Goal: Information Seeking & Learning: Learn about a topic

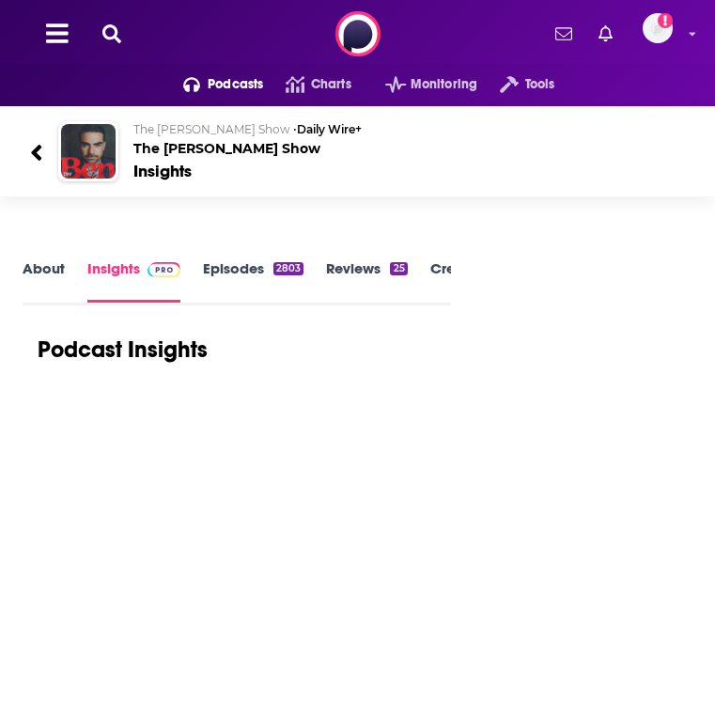
click at [182, 45] on div "Podcasts Charts Monitoring Tools For Business For Podcasters More Add a profile…" at bounding box center [357, 34] width 715 height 68
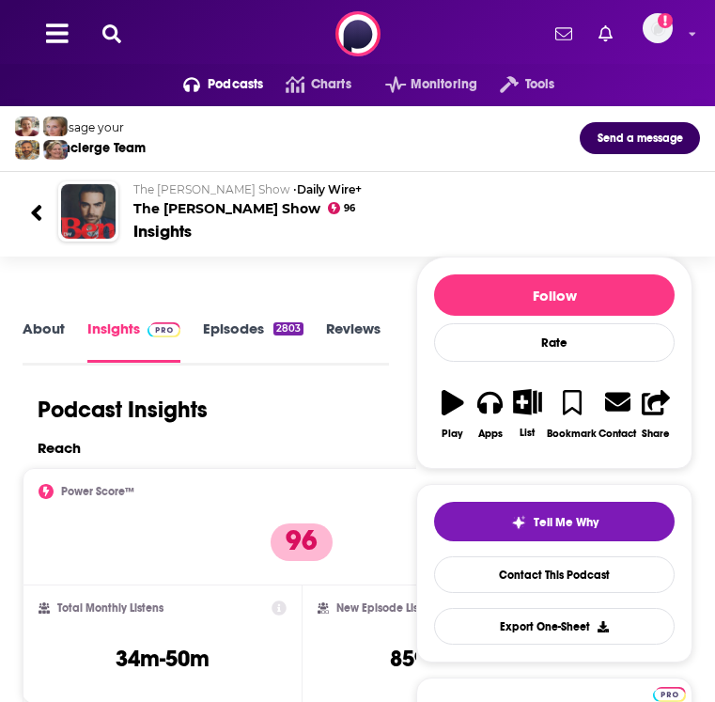
click at [107, 45] on div "Podcasts Charts Monitoring Tools For Business For Podcasters More Add a profile…" at bounding box center [357, 34] width 715 height 68
click at [110, 33] on icon at bounding box center [111, 33] width 19 height 19
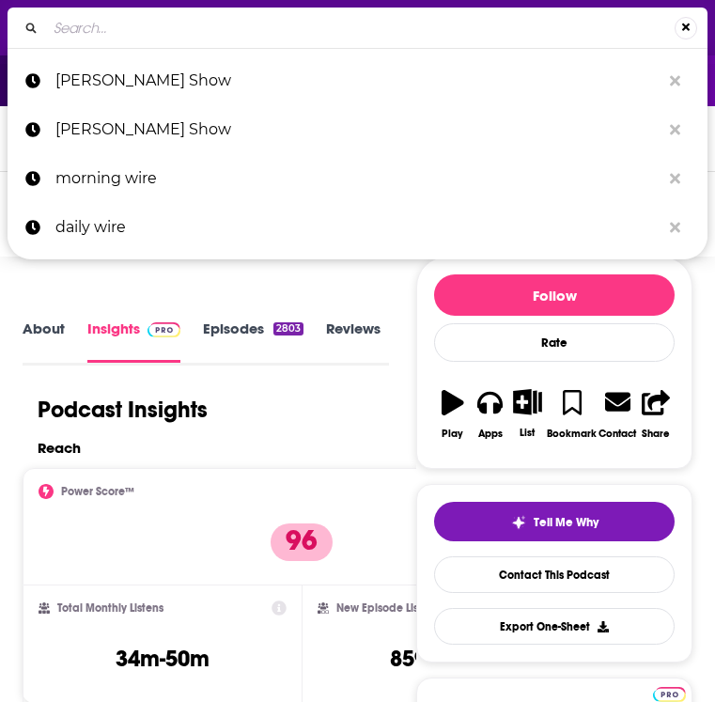
type input "[PERSON_NAME] Program"
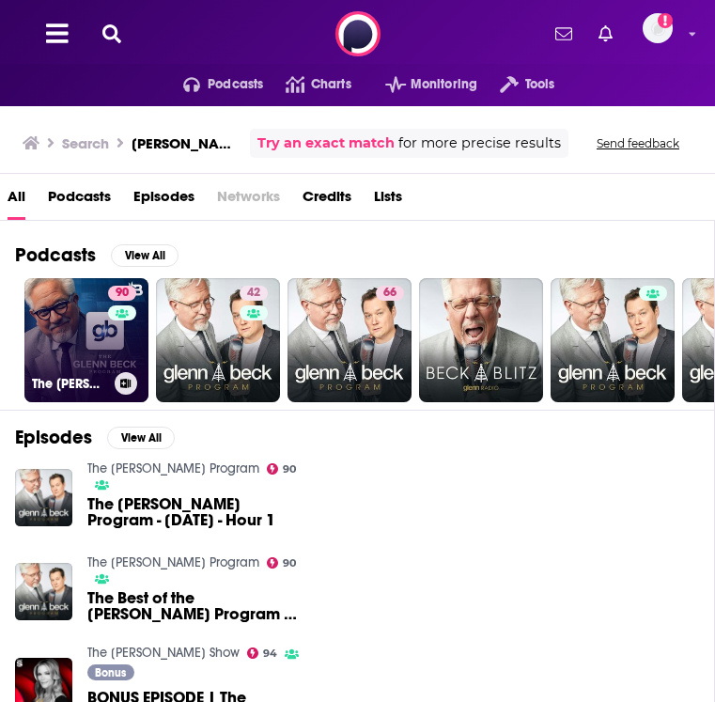
click at [53, 320] on link "90 The [PERSON_NAME] Program" at bounding box center [86, 340] width 124 height 124
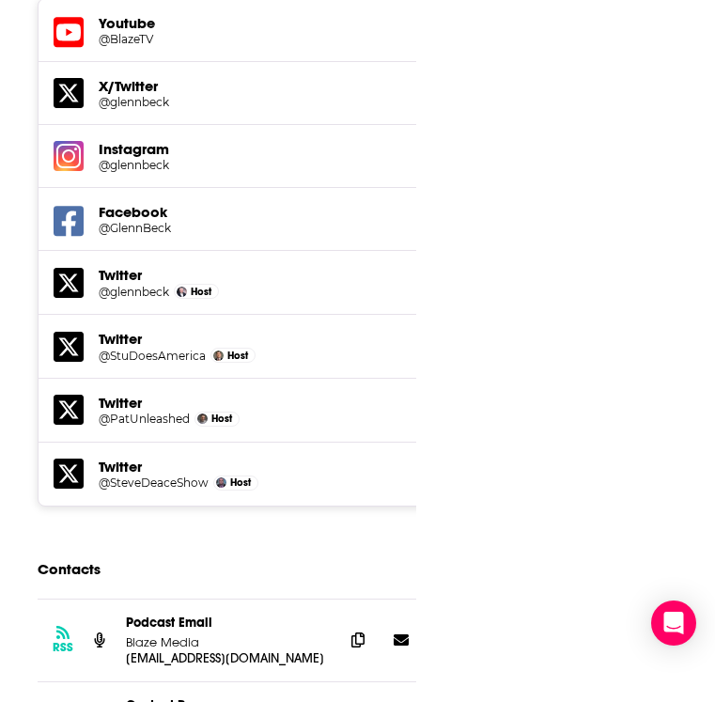
scroll to position [3204, 0]
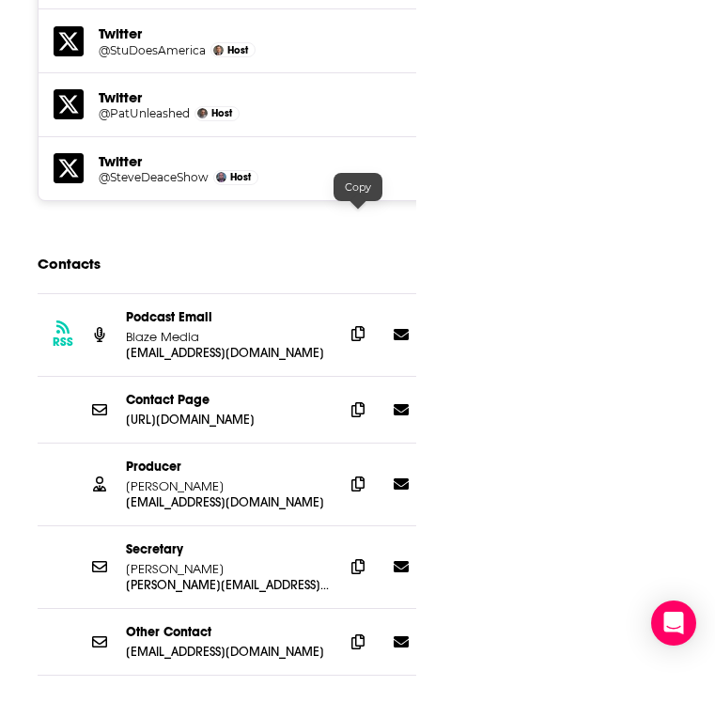
click at [368, 320] on span at bounding box center [358, 334] width 28 height 28
click at [346, 469] on span at bounding box center [358, 483] width 28 height 28
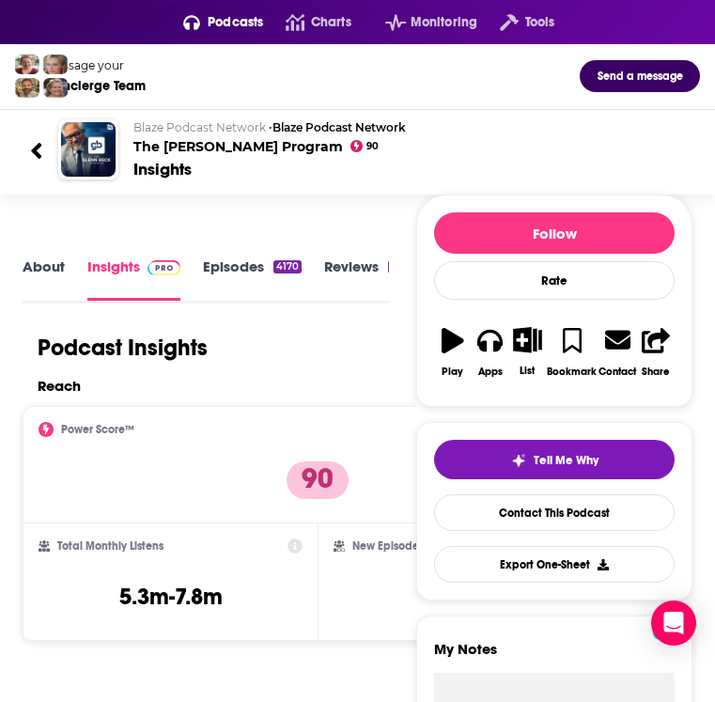
scroll to position [0, 0]
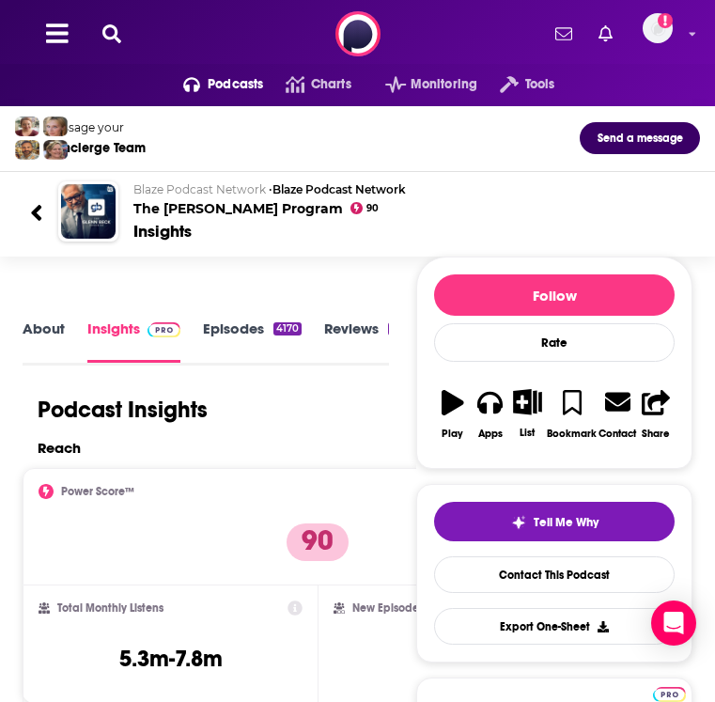
click at [112, 48] on div "Podcasts Charts Monitoring Tools For Business For Podcasters More Add a profile…" at bounding box center [357, 34] width 715 height 68
click at [110, 34] on icon at bounding box center [111, 33] width 19 height 19
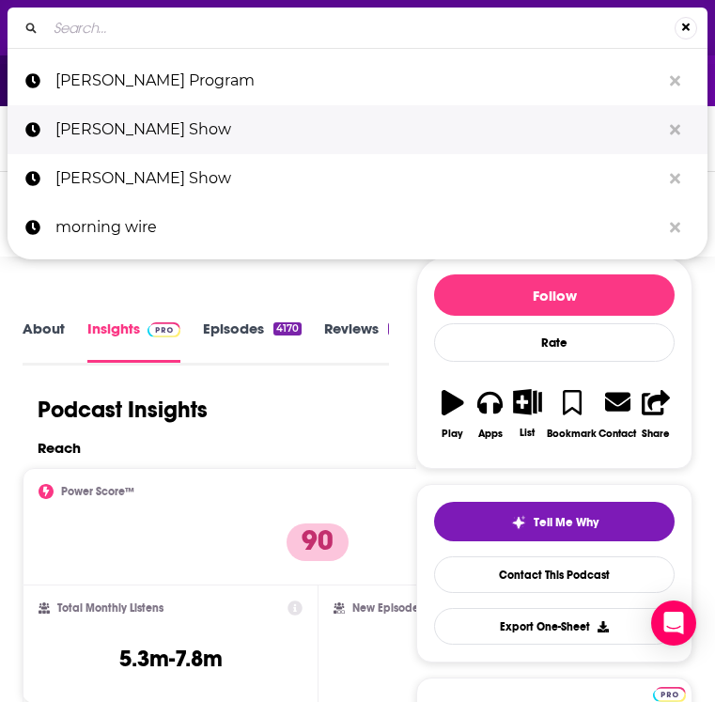
type input "[PERSON_NAME] Show"
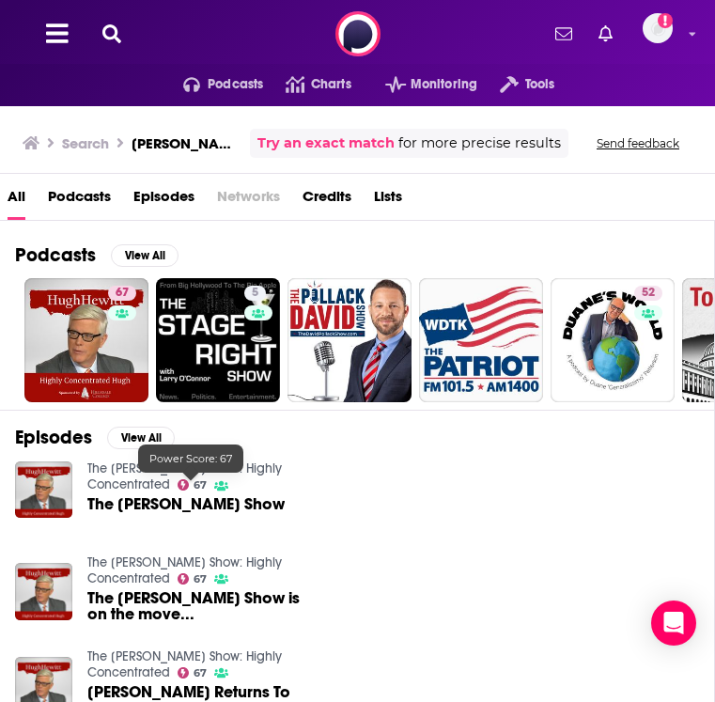
click at [135, 496] on span "The [PERSON_NAME] Show" at bounding box center [185, 504] width 197 height 16
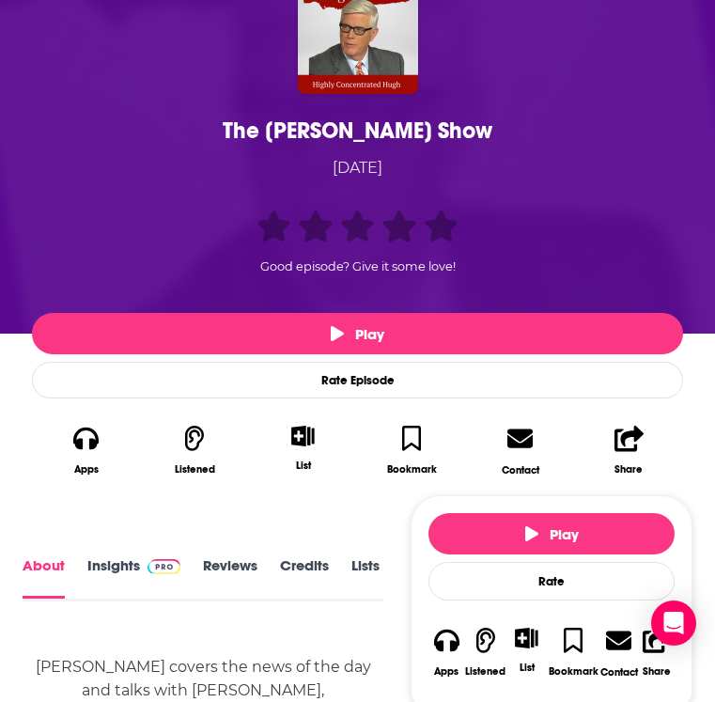
scroll to position [180, 0]
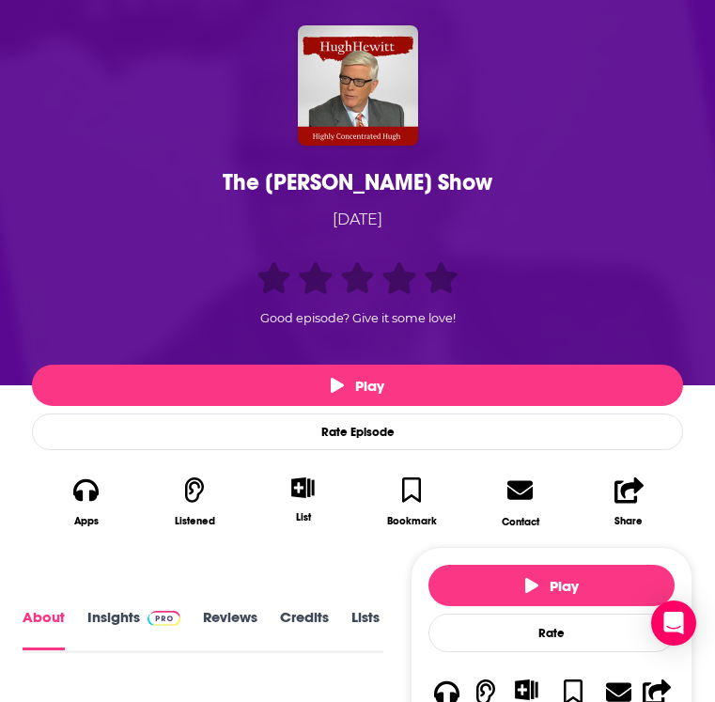
click at [128, 622] on link "Insights" at bounding box center [133, 630] width 93 height 40
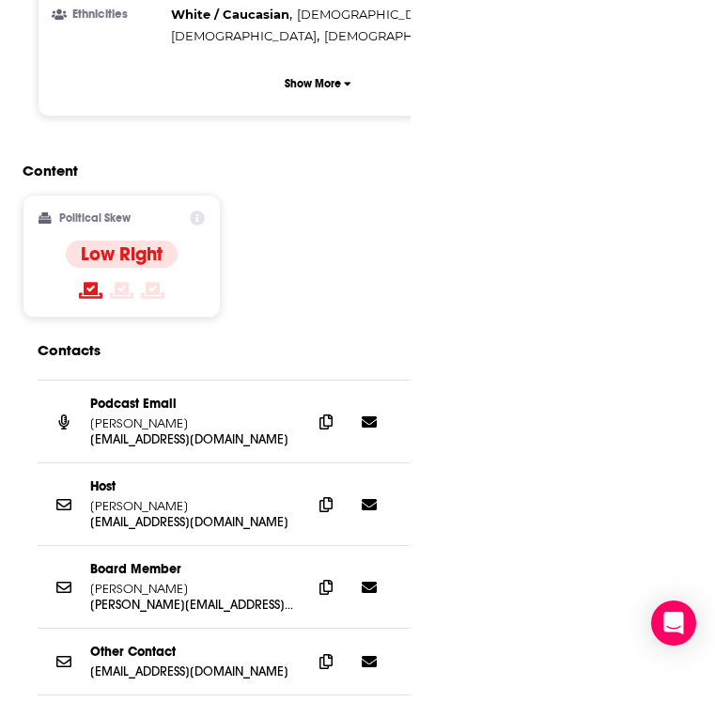
scroll to position [2901, 0]
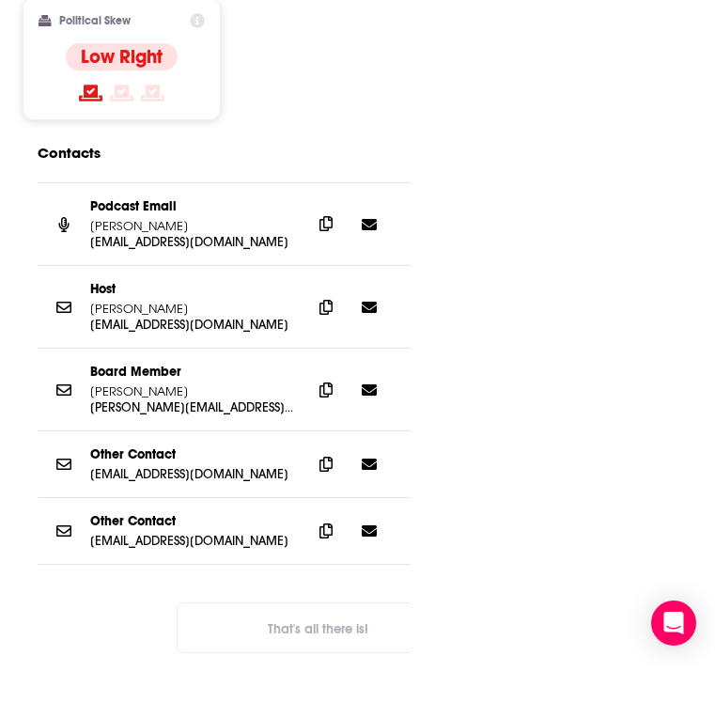
click at [330, 216] on icon at bounding box center [326, 223] width 13 height 15
click at [317, 449] on span at bounding box center [326, 463] width 28 height 28
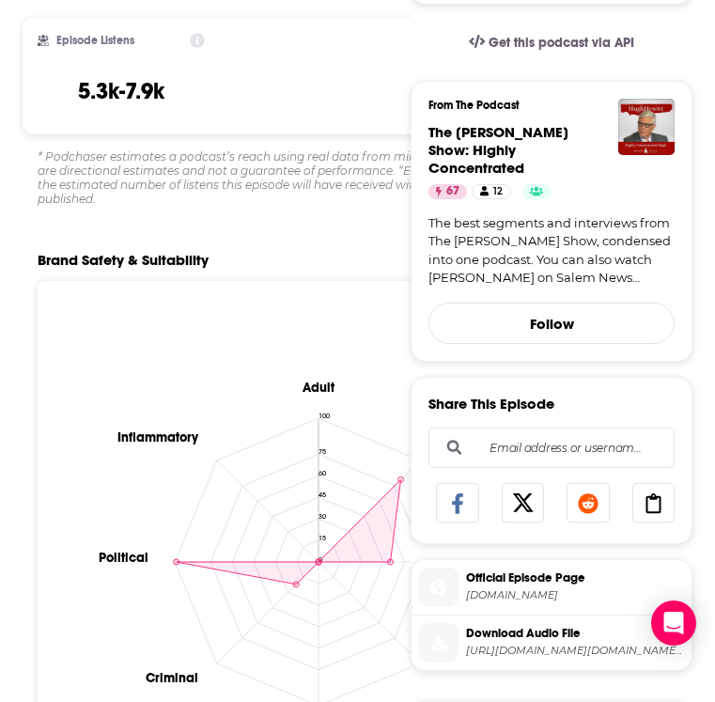
scroll to position [0, 0]
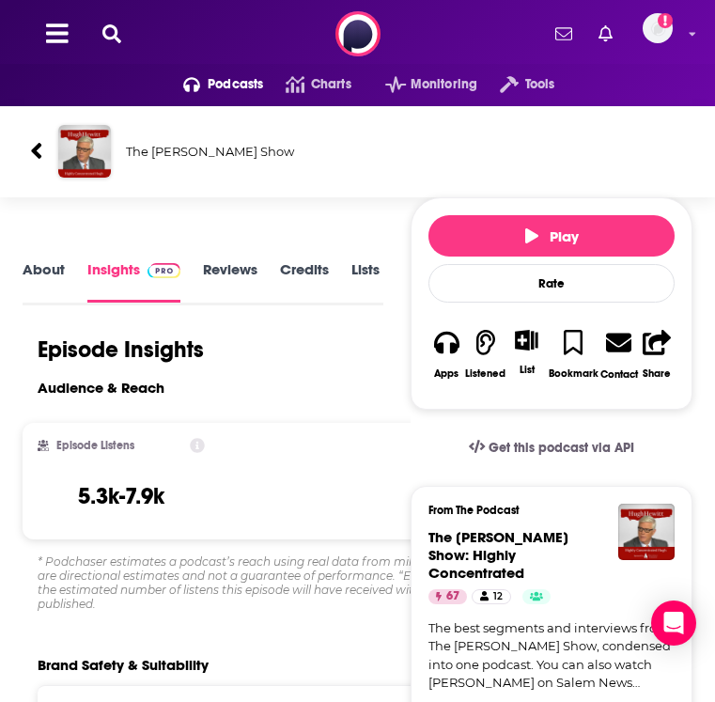
click at [108, 29] on icon at bounding box center [111, 33] width 19 height 19
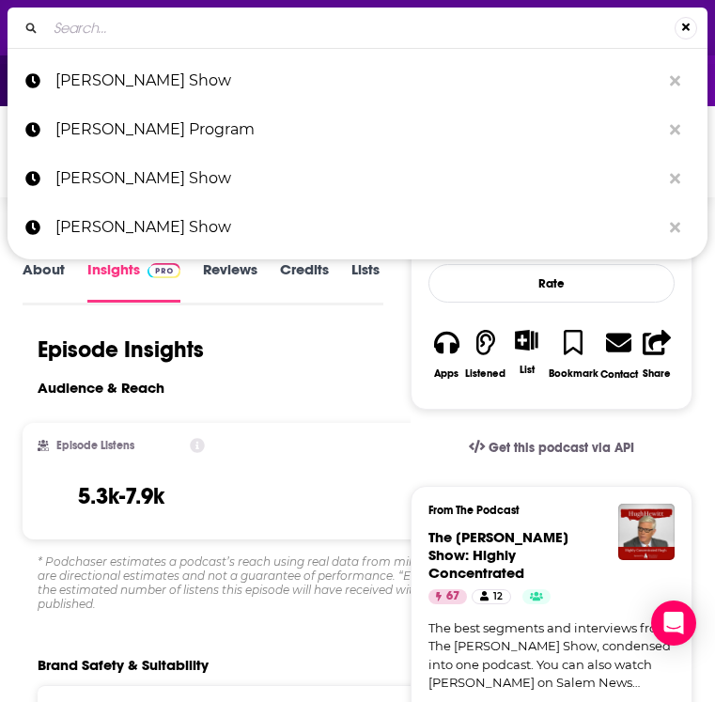
type input "[PERSON_NAME] Show"
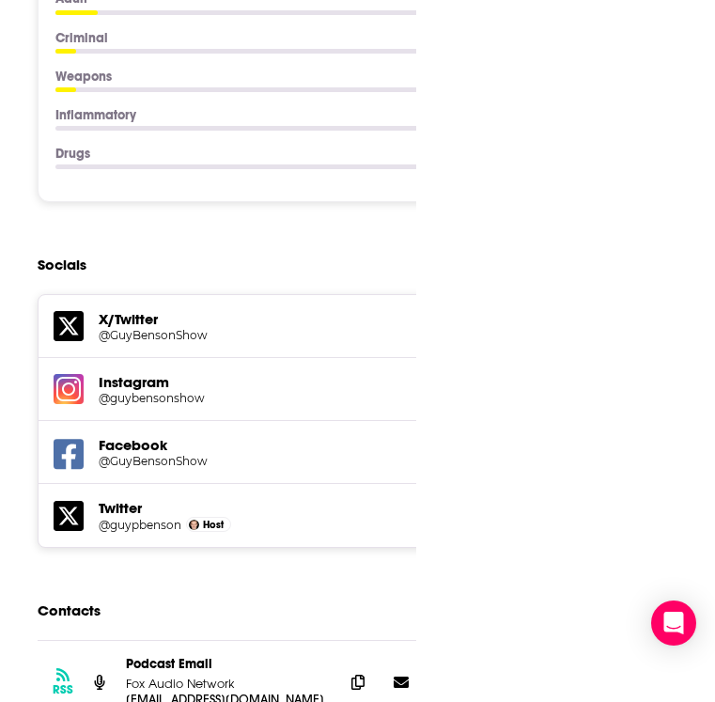
scroll to position [3009, 0]
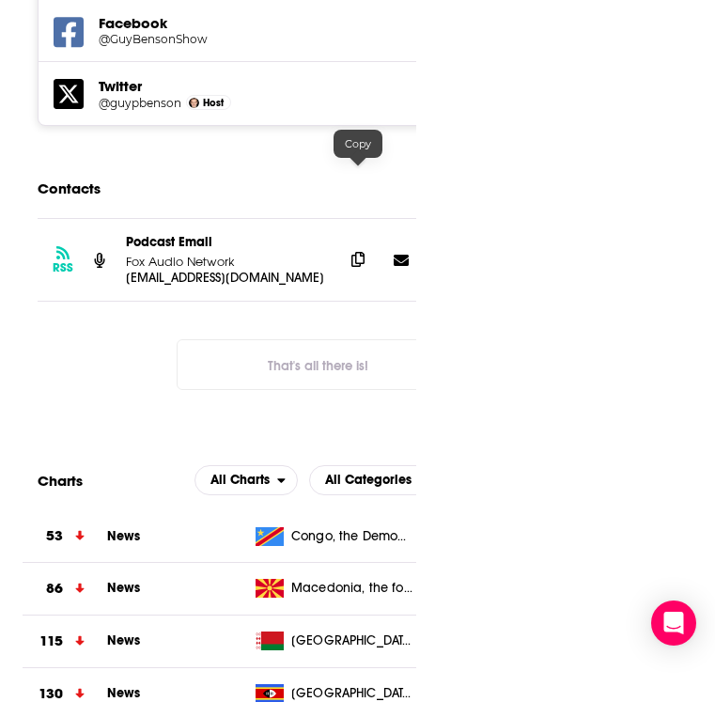
click at [347, 245] on span at bounding box center [358, 259] width 28 height 28
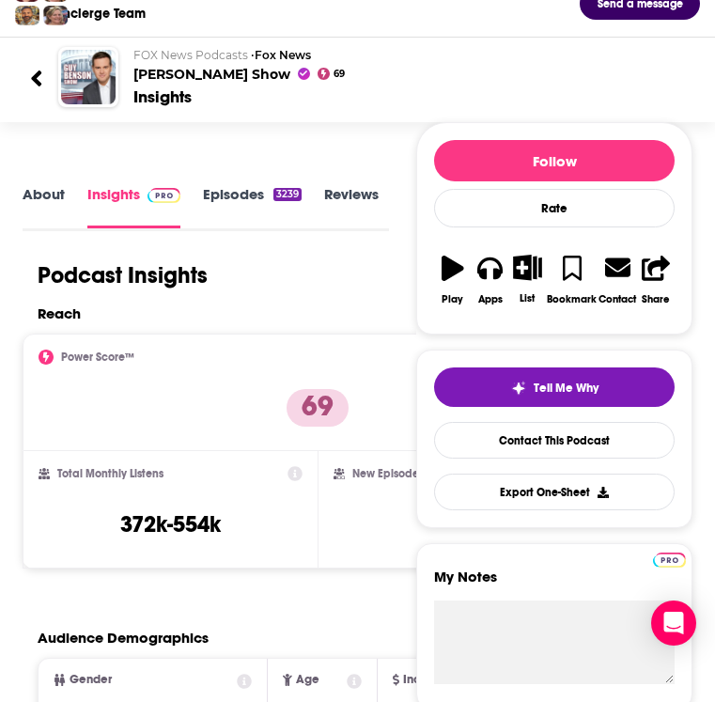
scroll to position [0, 0]
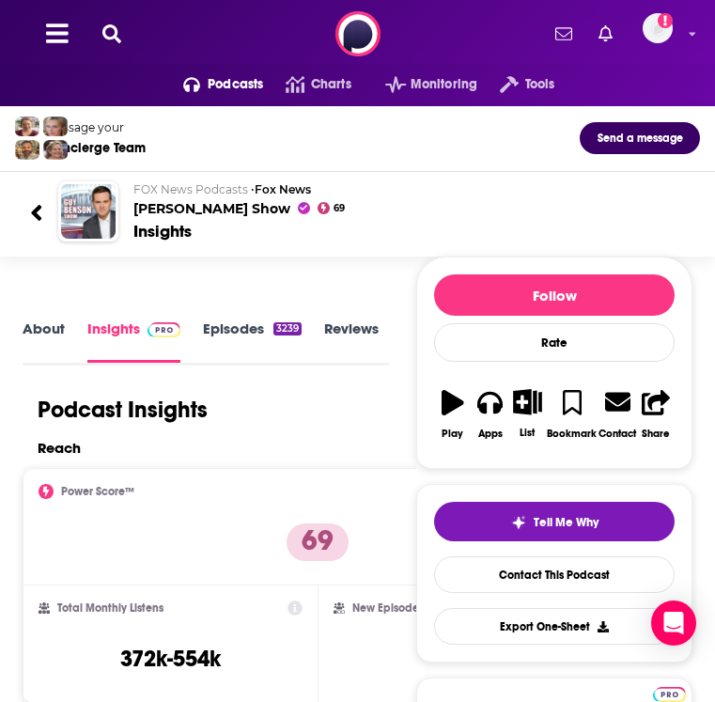
click at [117, 39] on icon at bounding box center [111, 33] width 19 height 19
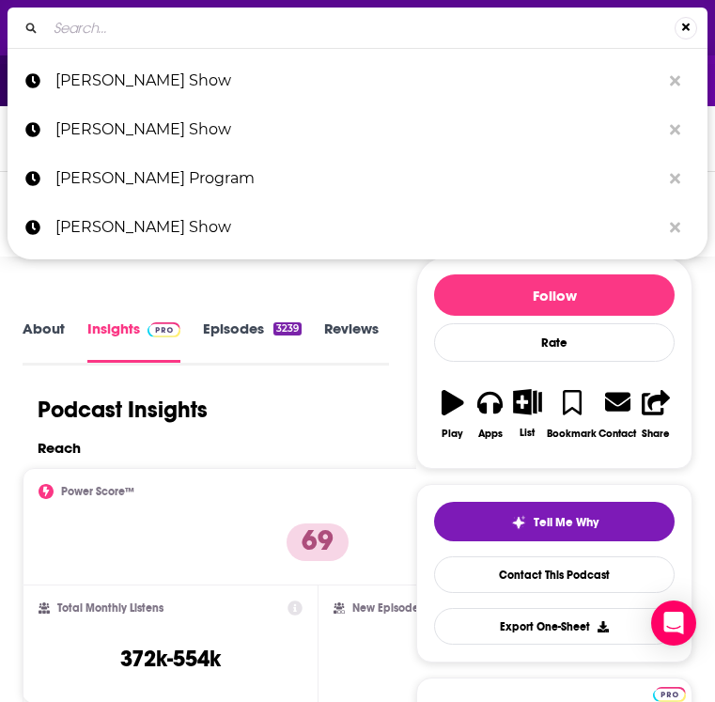
type input "[PERSON_NAME] Podcast"
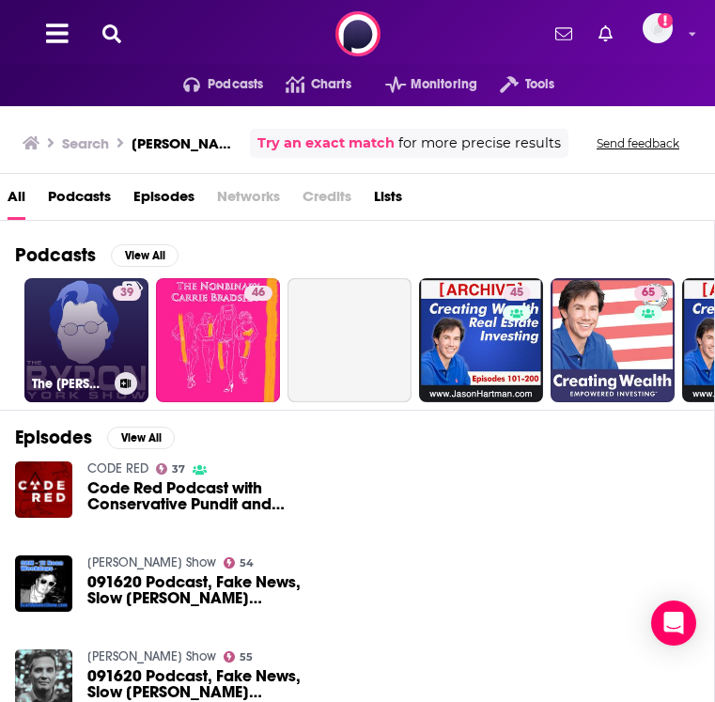
click at [79, 351] on link "39 The [PERSON_NAME] Show" at bounding box center [86, 340] width 124 height 124
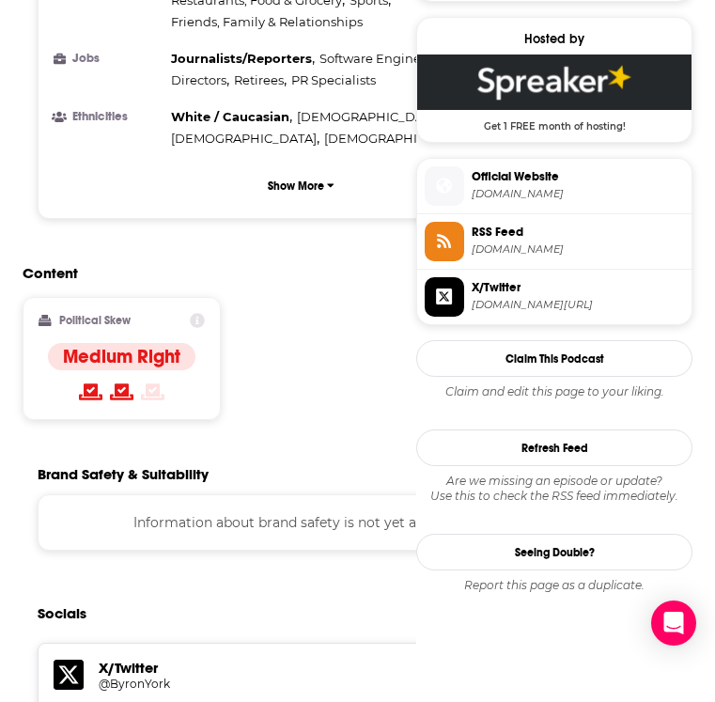
scroll to position [2250, 0]
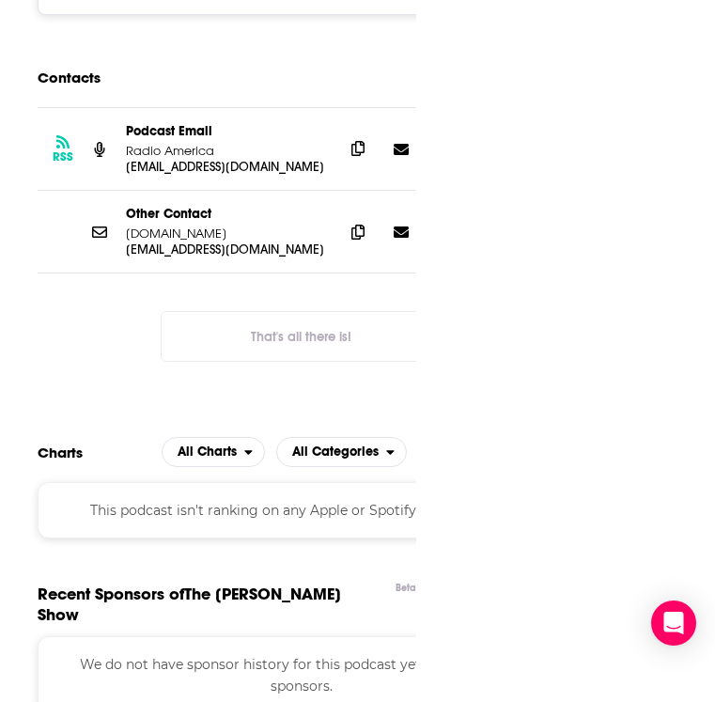
click at [353, 156] on icon at bounding box center [357, 148] width 13 height 15
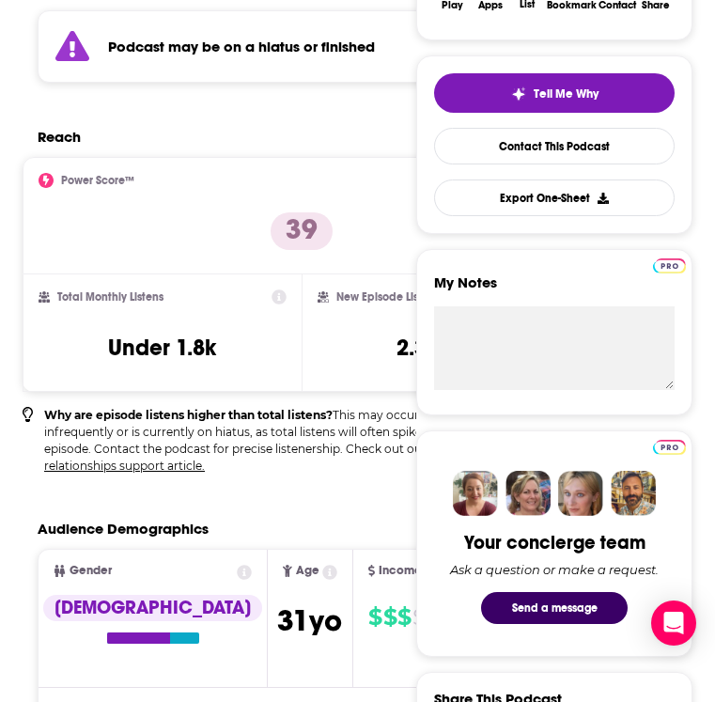
scroll to position [0, 0]
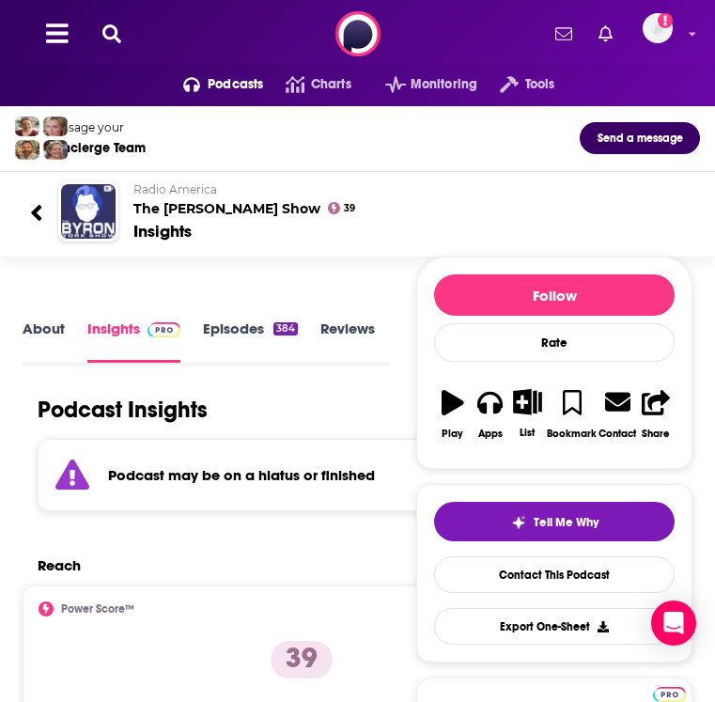
click at [97, 28] on button at bounding box center [112, 34] width 30 height 22
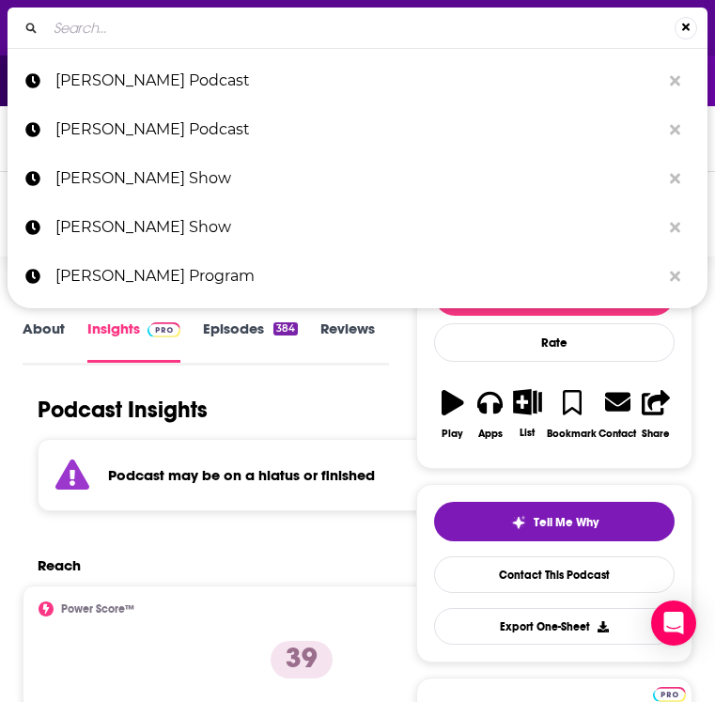
type input "Federalist Radio Hour"
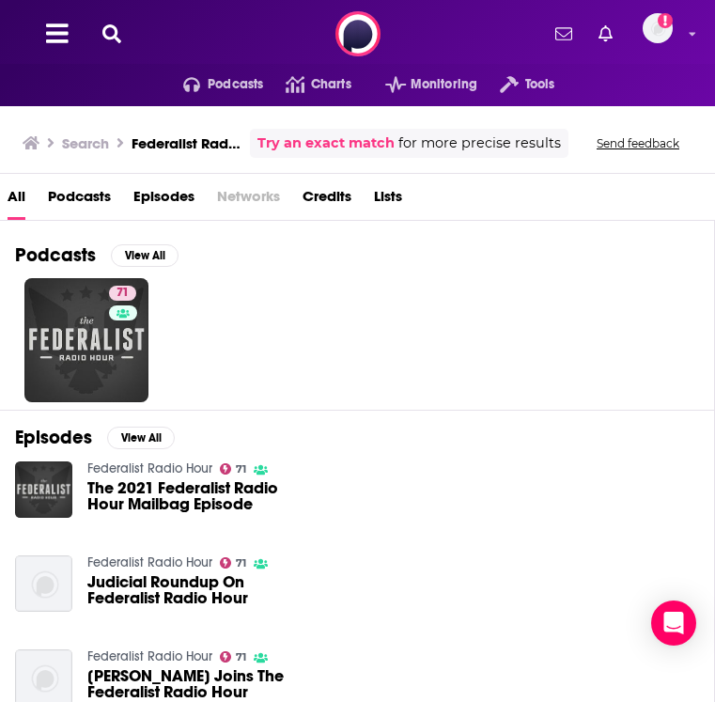
click at [97, 330] on div "Power Score: 71" at bounding box center [122, 320] width 102 height 28
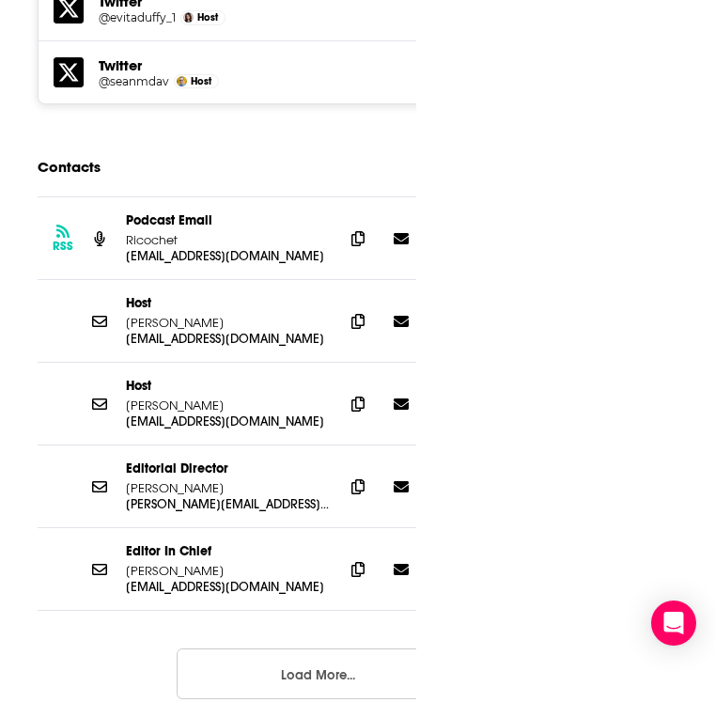
scroll to position [3618, 0]
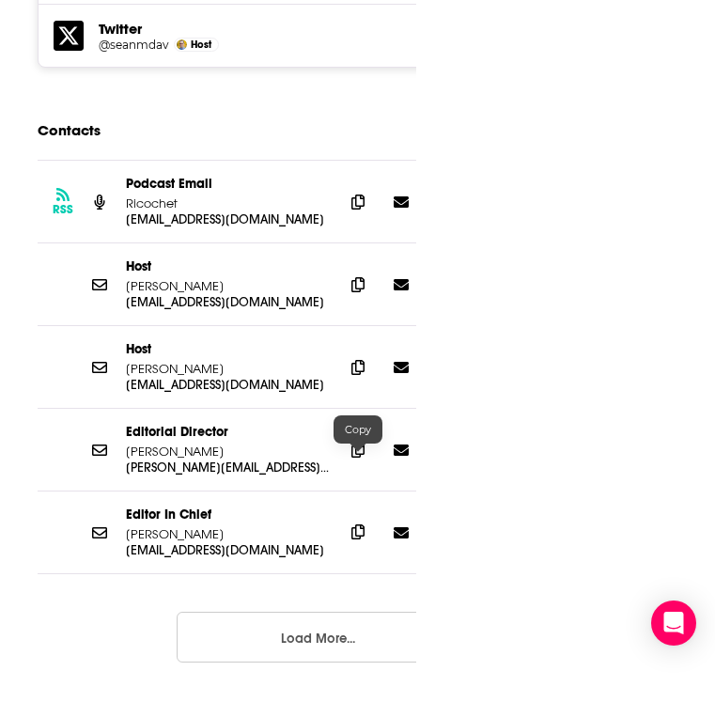
click at [354, 524] on icon at bounding box center [357, 531] width 13 height 15
click at [348, 435] on span at bounding box center [358, 449] width 28 height 28
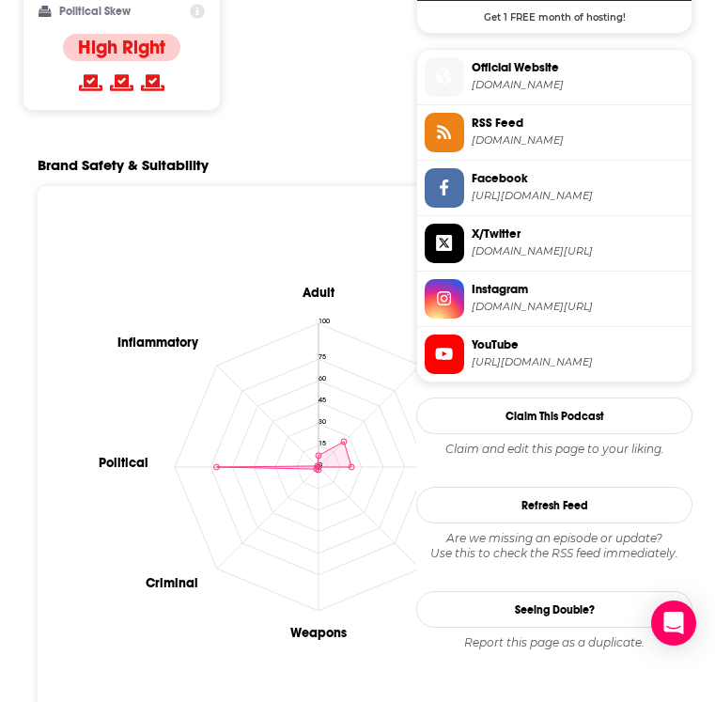
scroll to position [0, 0]
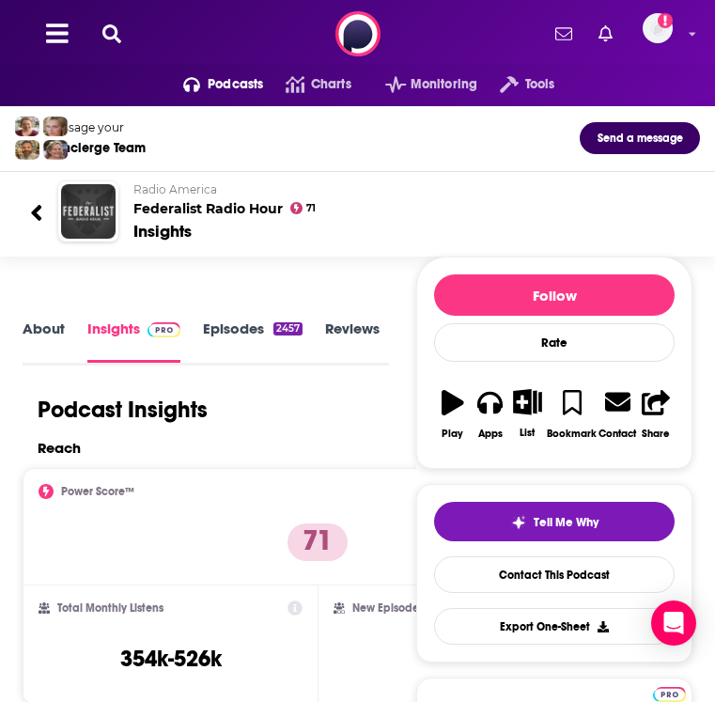
click at [113, 28] on icon at bounding box center [111, 33] width 19 height 19
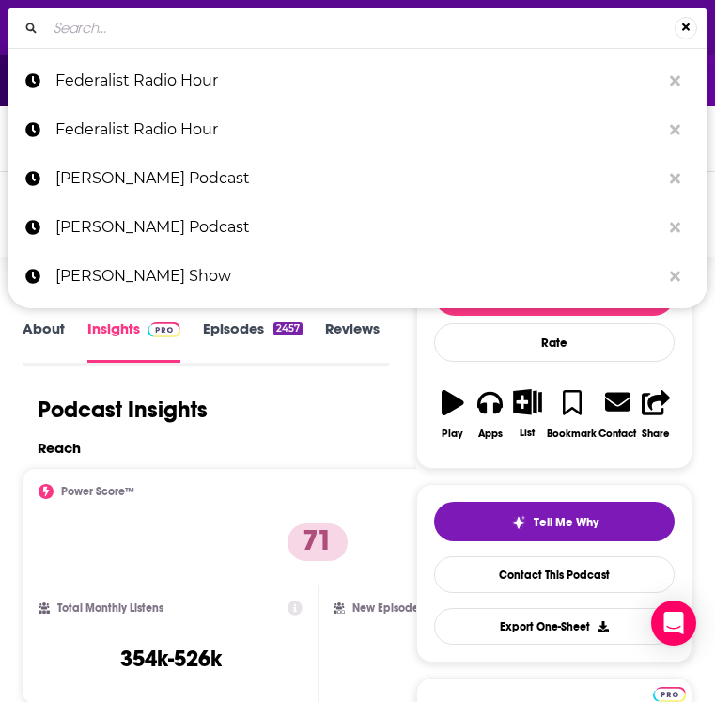
type input "[PERSON_NAME] Experience"
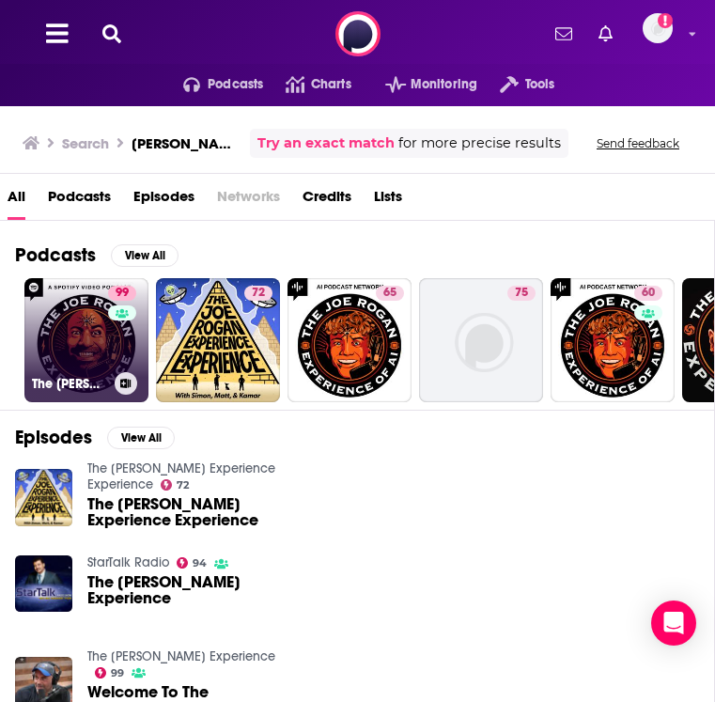
click at [52, 328] on link "99 The [PERSON_NAME] Experience" at bounding box center [86, 340] width 124 height 124
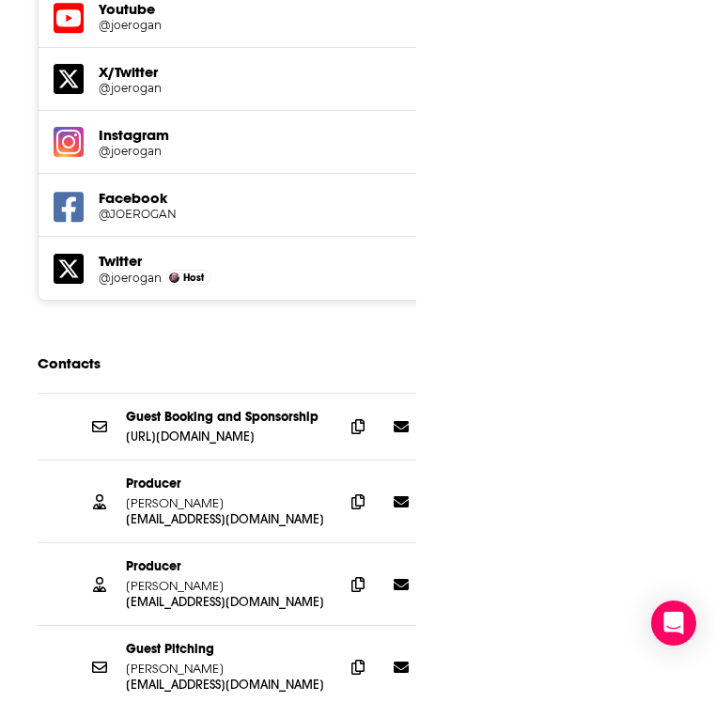
scroll to position [2933, 0]
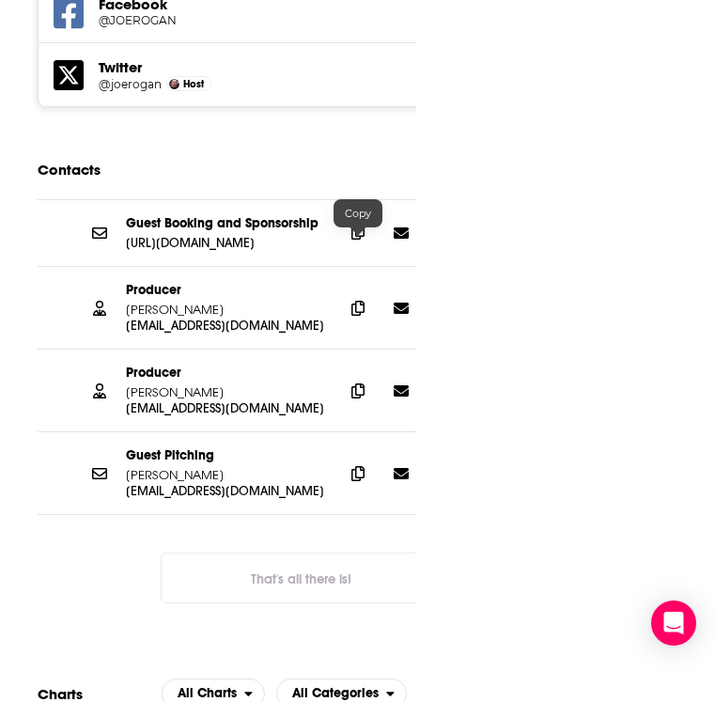
click at [350, 244] on span at bounding box center [358, 232] width 28 height 28
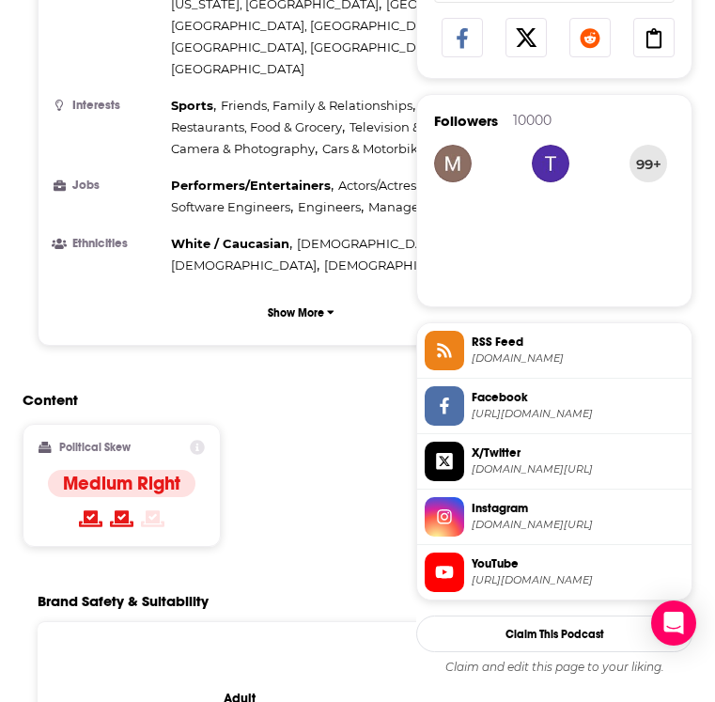
scroll to position [0, 0]
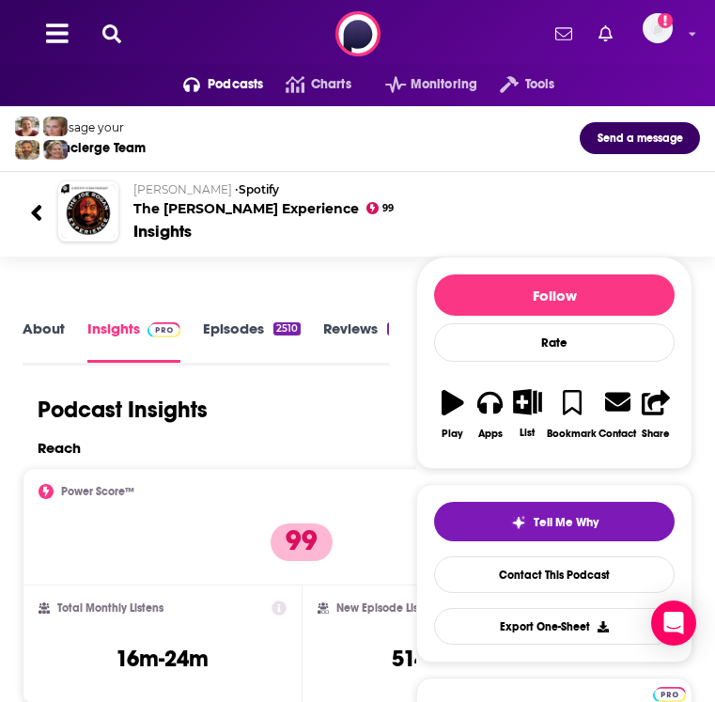
click at [104, 27] on icon at bounding box center [111, 33] width 19 height 19
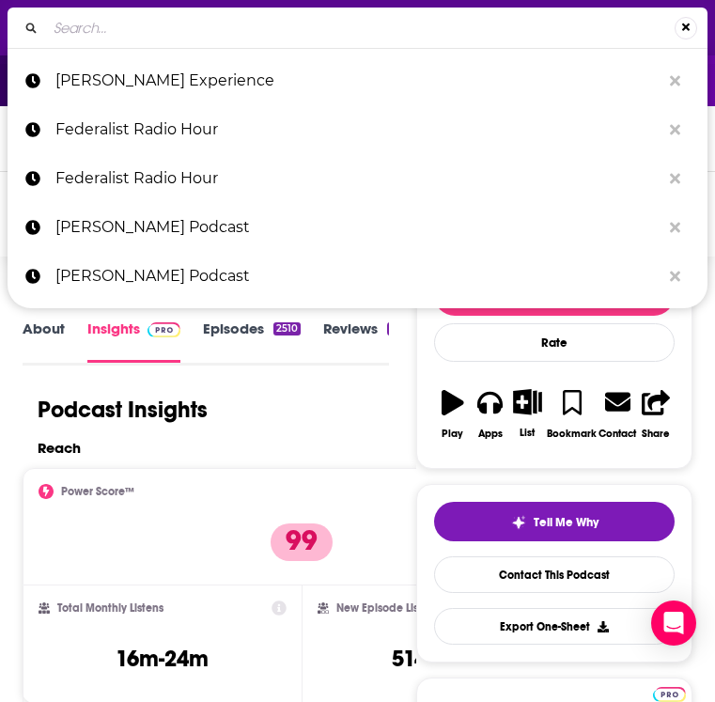
type input "Breaking Points"
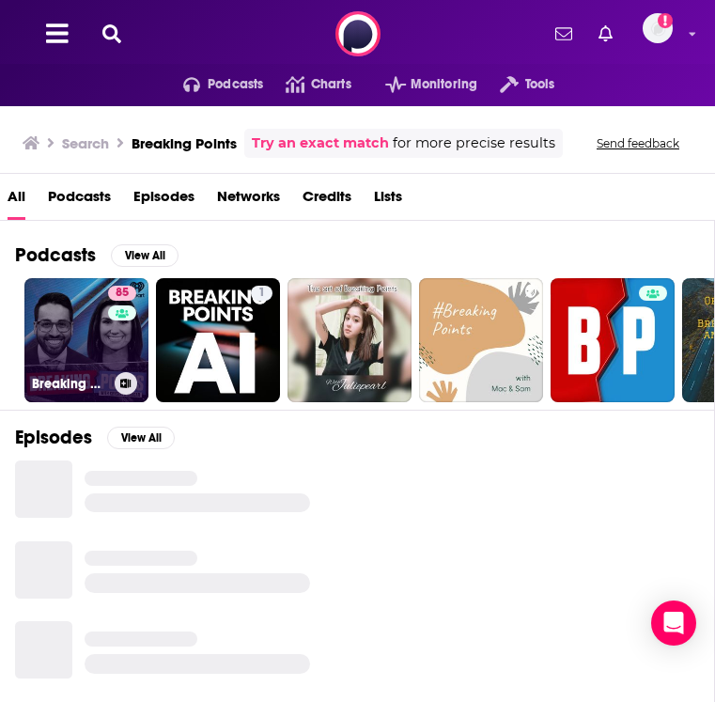
click at [105, 311] on link "85 Breaking Points with [PERSON_NAME] and [PERSON_NAME]" at bounding box center [86, 340] width 124 height 124
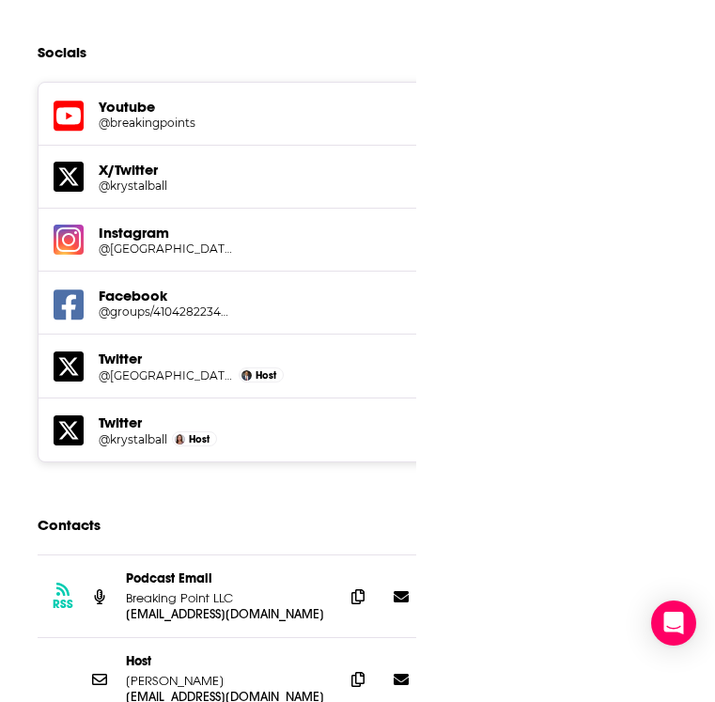
scroll to position [2986, 0]
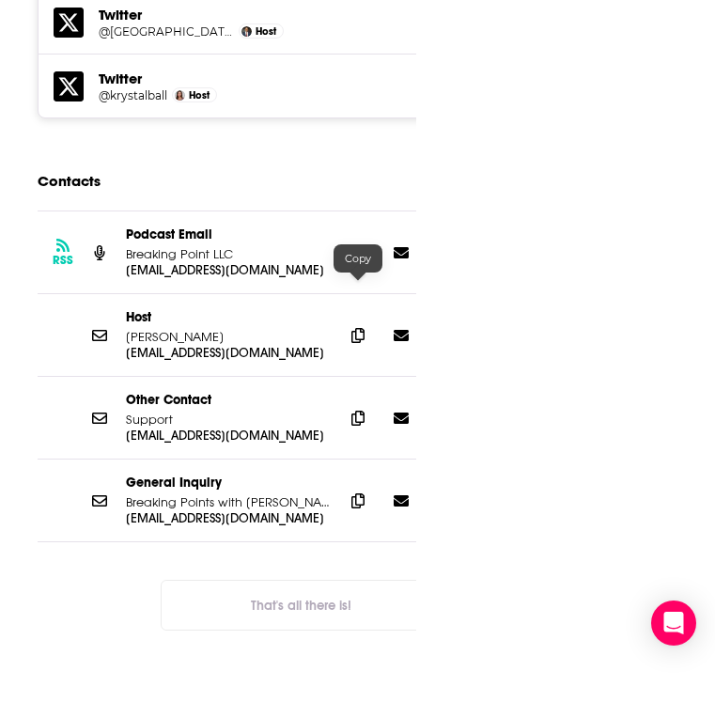
click at [350, 266] on span at bounding box center [358, 252] width 28 height 28
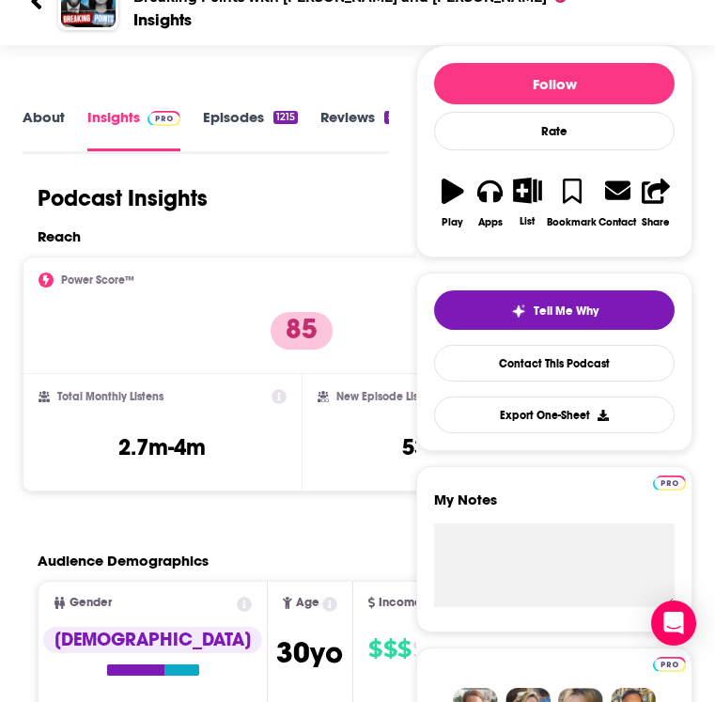
scroll to position [0, 0]
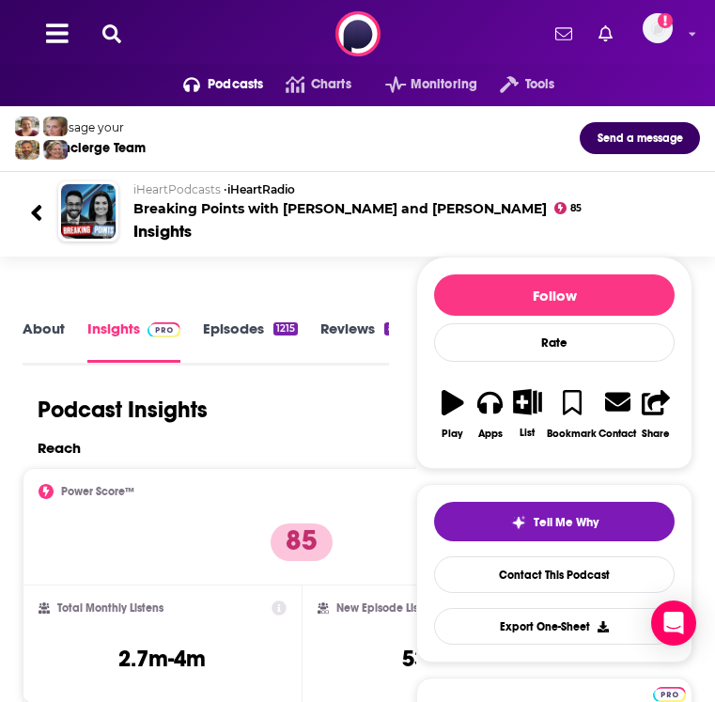
click at [118, 32] on icon at bounding box center [111, 33] width 19 height 19
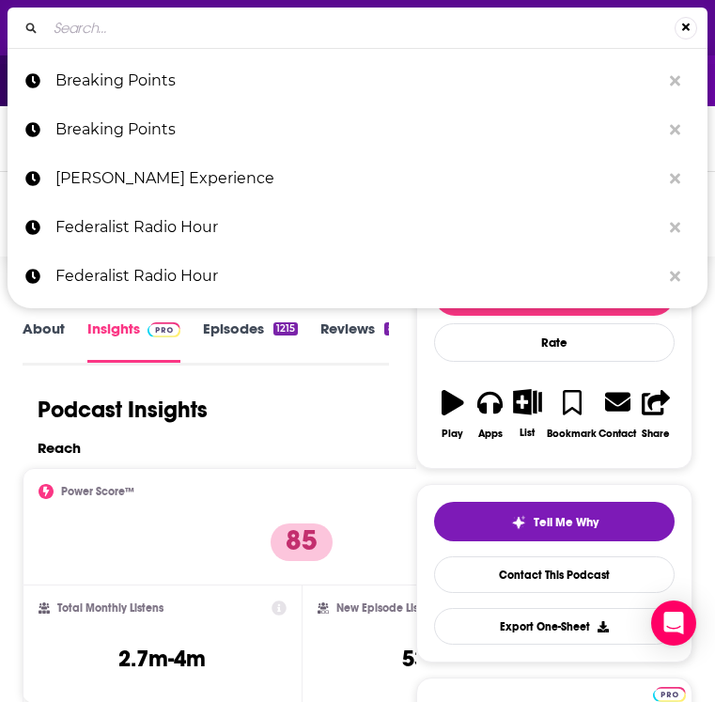
type input "All-In Podcast"
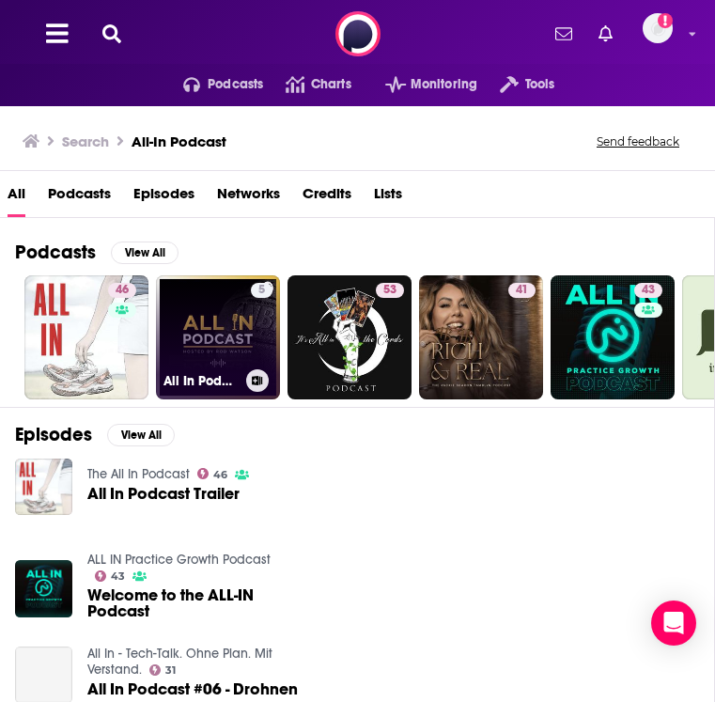
click at [245, 335] on link "5 All In Podcast" at bounding box center [218, 337] width 124 height 124
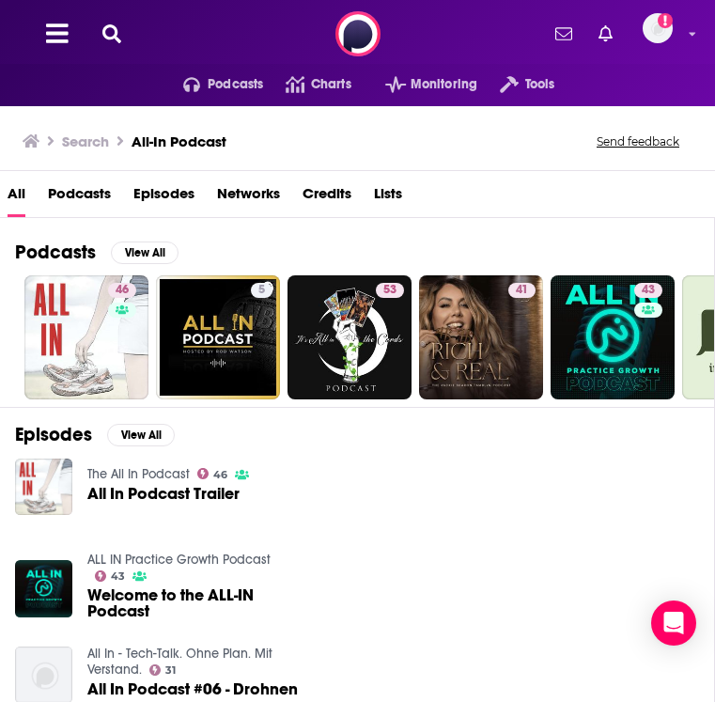
click at [119, 26] on icon at bounding box center [111, 33] width 19 height 19
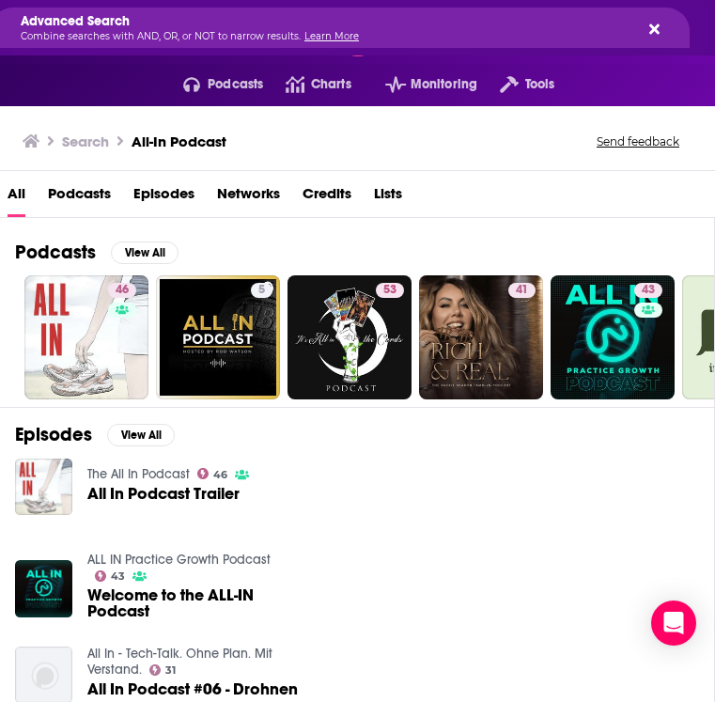
click at [662, 23] on div "Advanced Search Combine searches with AND, OR, or NOT to narrow results. Learn …" at bounding box center [340, 28] width 700 height 40
click at [656, 28] on icon "Search..." at bounding box center [654, 28] width 10 height 10
click at [652, 29] on icon "Search..." at bounding box center [654, 28] width 10 height 10
click at [141, 139] on h3 "All-In Podcast" at bounding box center [179, 142] width 95 height 18
click at [96, 139] on h3 "Search" at bounding box center [85, 142] width 47 height 18
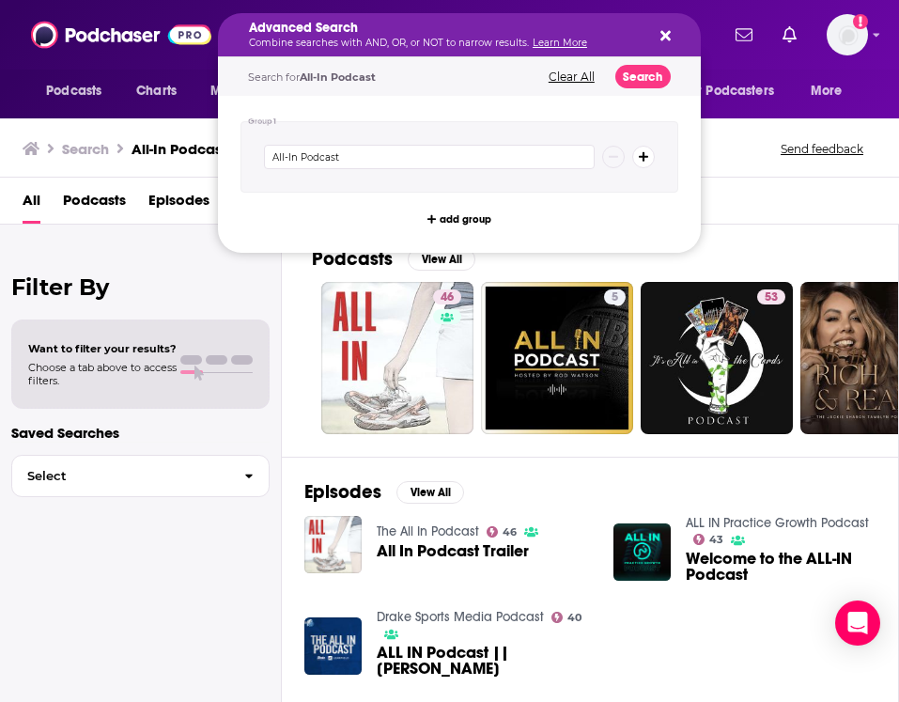
click at [674, 39] on div "Advanced Search Combine searches with AND, OR, or NOT to narrow results. Learn …" at bounding box center [459, 34] width 483 height 43
click at [593, 68] on div "Search for All-In Podcast Clear All Search" at bounding box center [459, 76] width 483 height 39
click at [569, 75] on button "Clear All" at bounding box center [571, 76] width 57 height 13
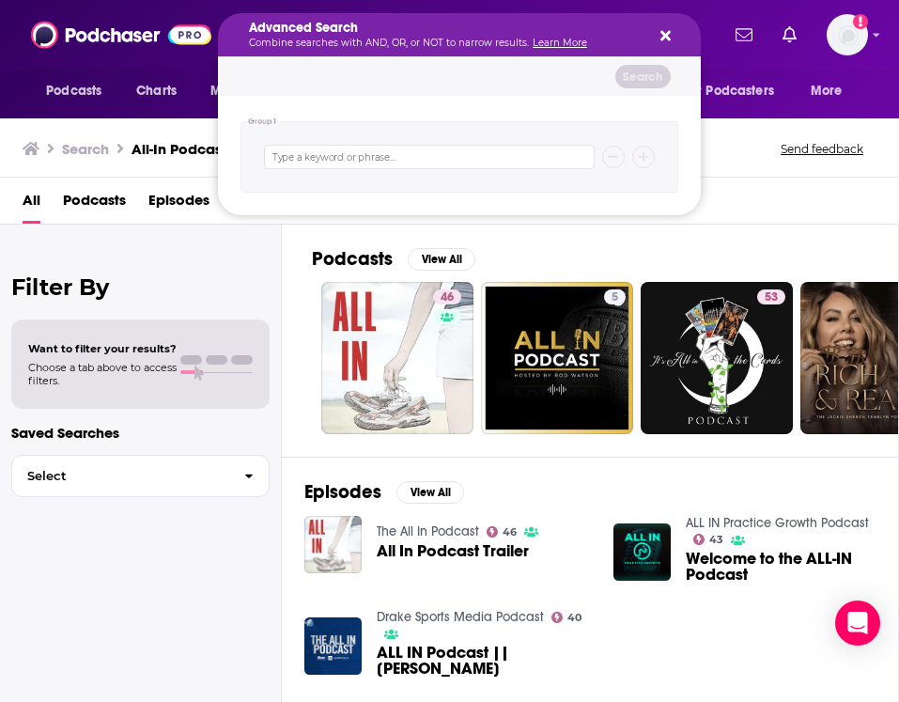
click at [680, 24] on div "Advanced Search Combine searches with AND, OR, or NOT to narrow results. Learn …" at bounding box center [459, 34] width 483 height 43
click at [667, 31] on icon "Search podcasts, credits, & more..." at bounding box center [666, 35] width 10 height 15
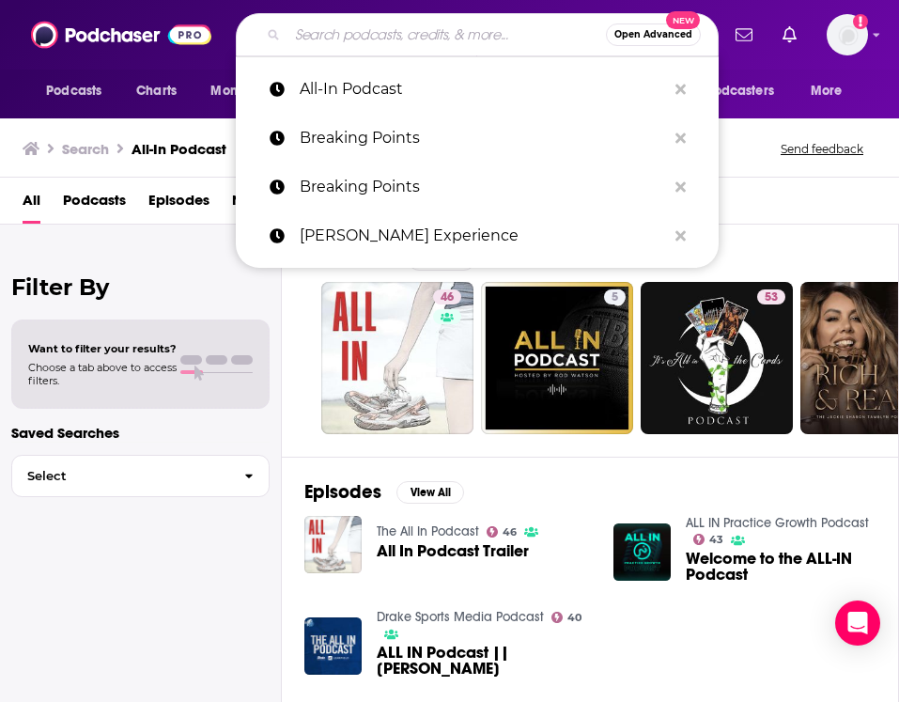
click at [376, 45] on input "Search podcasts, credits, & more..." at bounding box center [447, 35] width 319 height 30
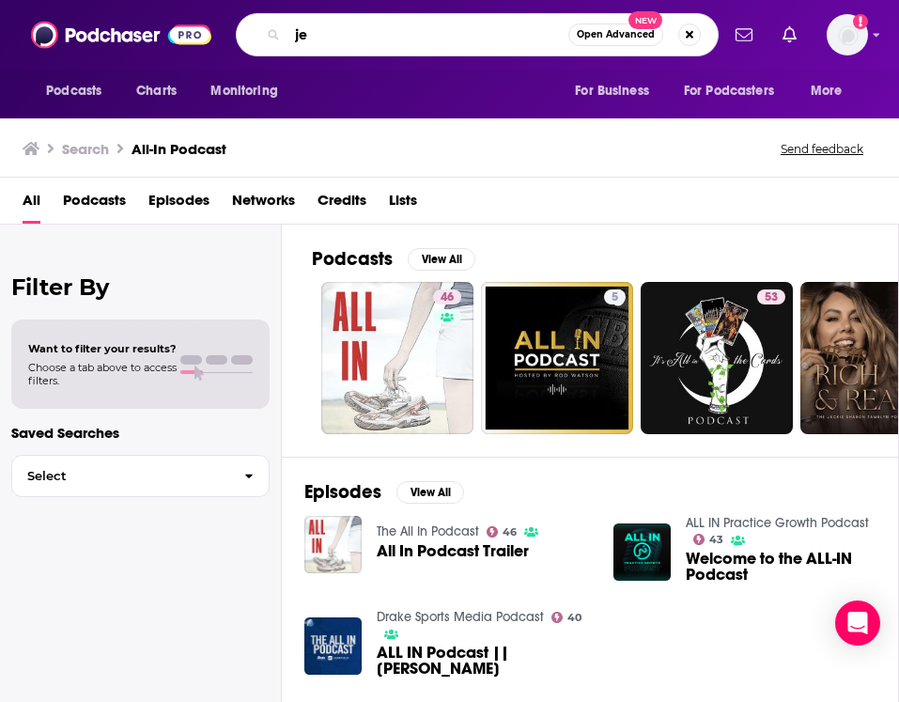
type input "j"
type input "[PERSON_NAME]"
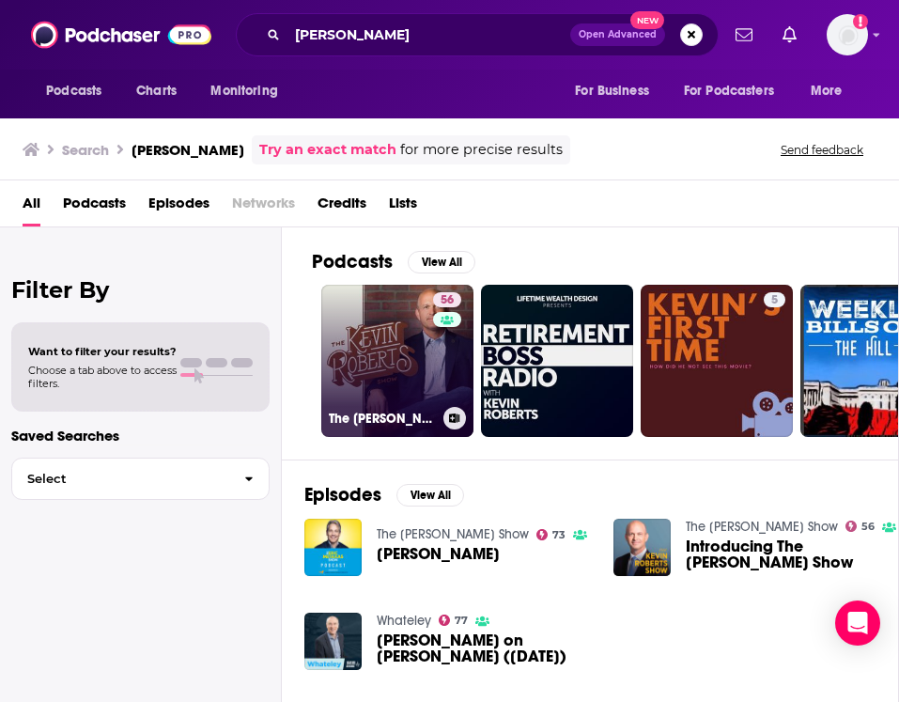
click at [356, 351] on link "56 The [PERSON_NAME] Show" at bounding box center [397, 361] width 152 height 152
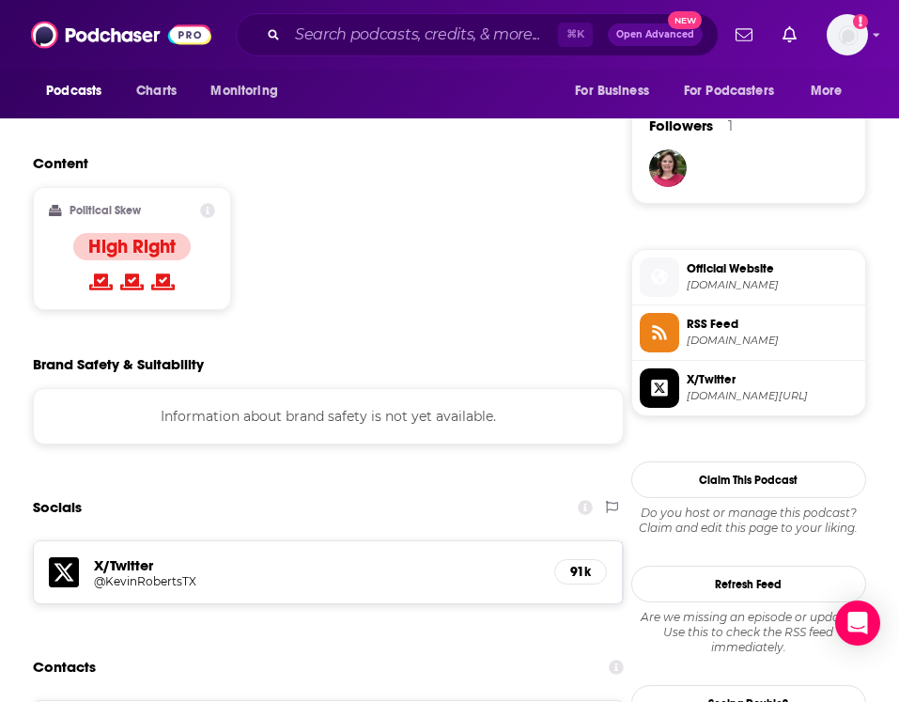
scroll to position [1674, 0]
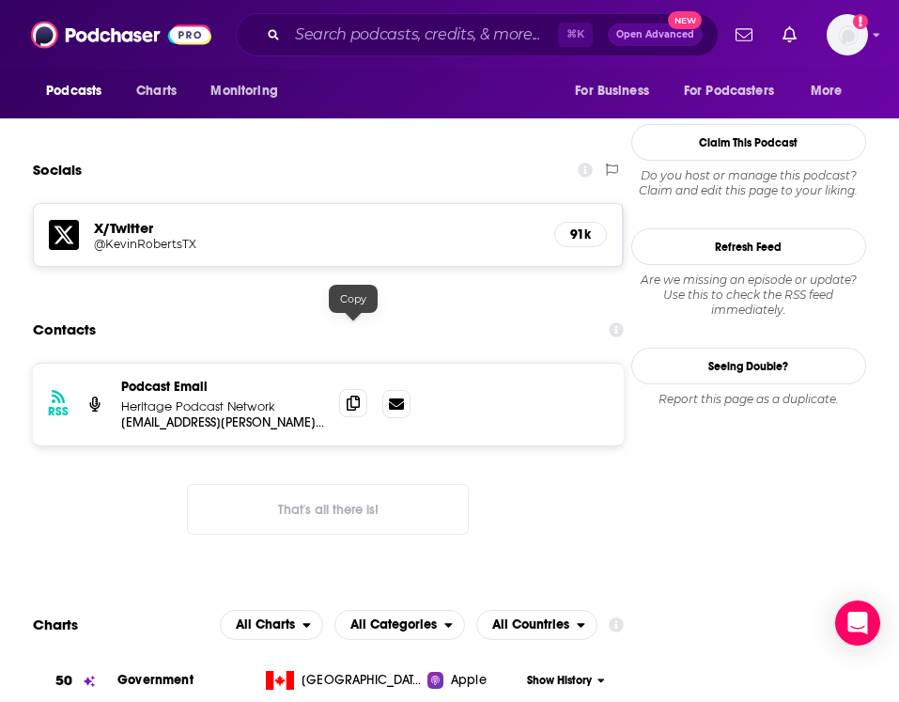
click at [356, 396] on icon at bounding box center [353, 403] width 13 height 15
